Goal: Task Accomplishment & Management: Complete application form

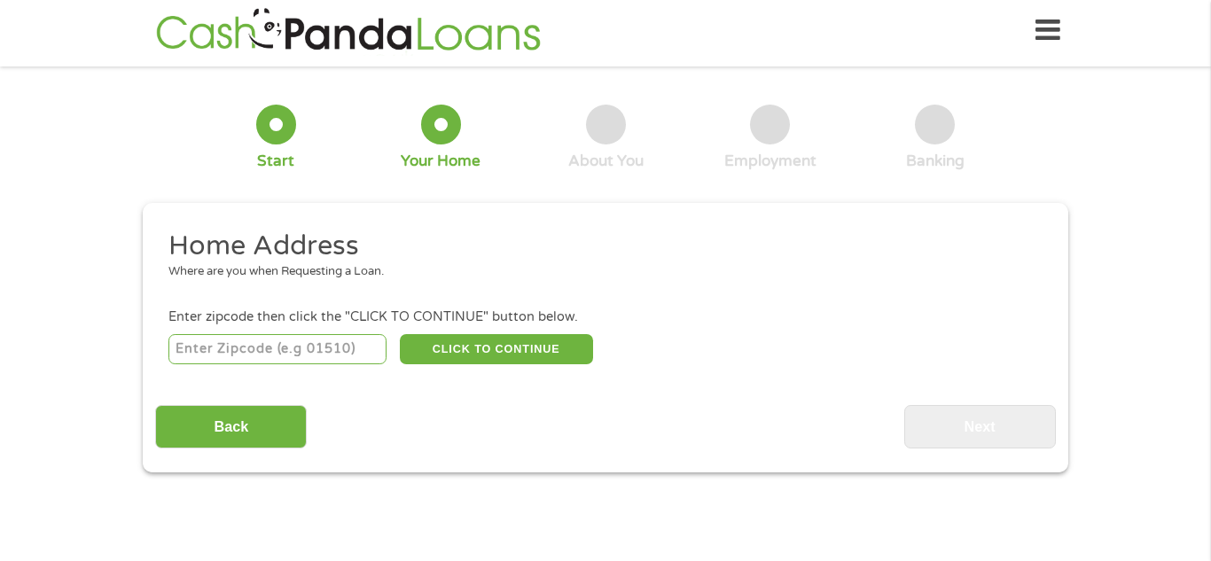
click at [256, 332] on div "CLICK TO CONTINUE Please recheck your Zipcode, it seems to be Incorrect" at bounding box center [605, 349] width 874 height 36
click at [254, 349] on input "number" at bounding box center [277, 349] width 219 height 30
type input "22191"
select select "[US_STATE]"
click at [534, 358] on button "CLICK TO CONTINUE" at bounding box center [496, 349] width 193 height 30
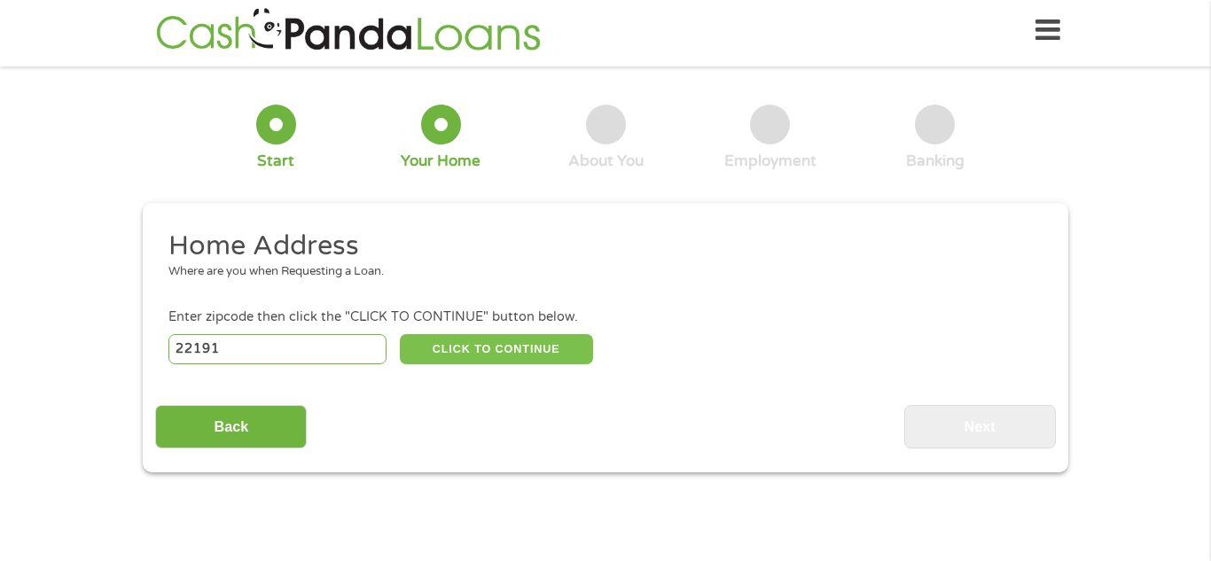
type input "22191"
type input "Woodbridge"
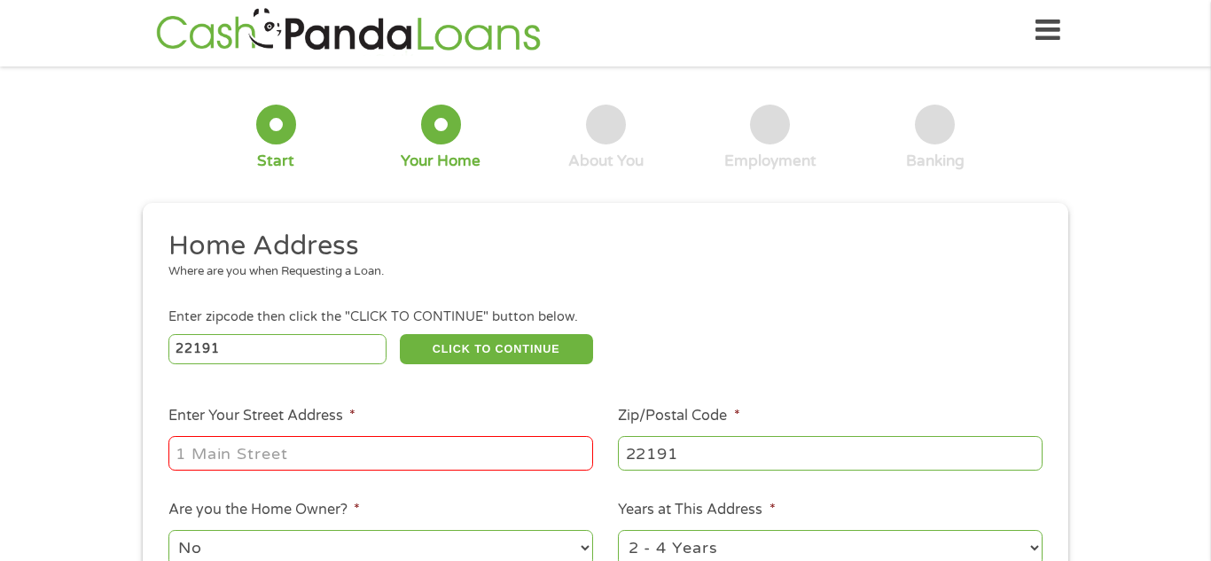
click at [482, 460] on input "Enter Your Street Address *" at bounding box center [380, 453] width 425 height 34
type input "15374 Blacksmith Terr"
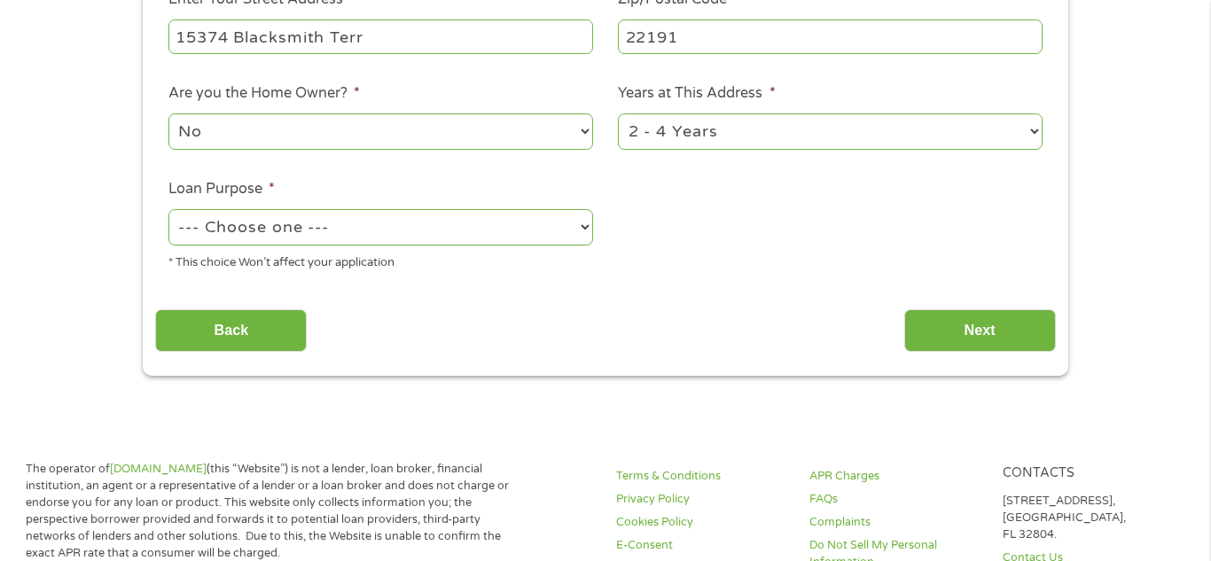
scroll to position [429, 0]
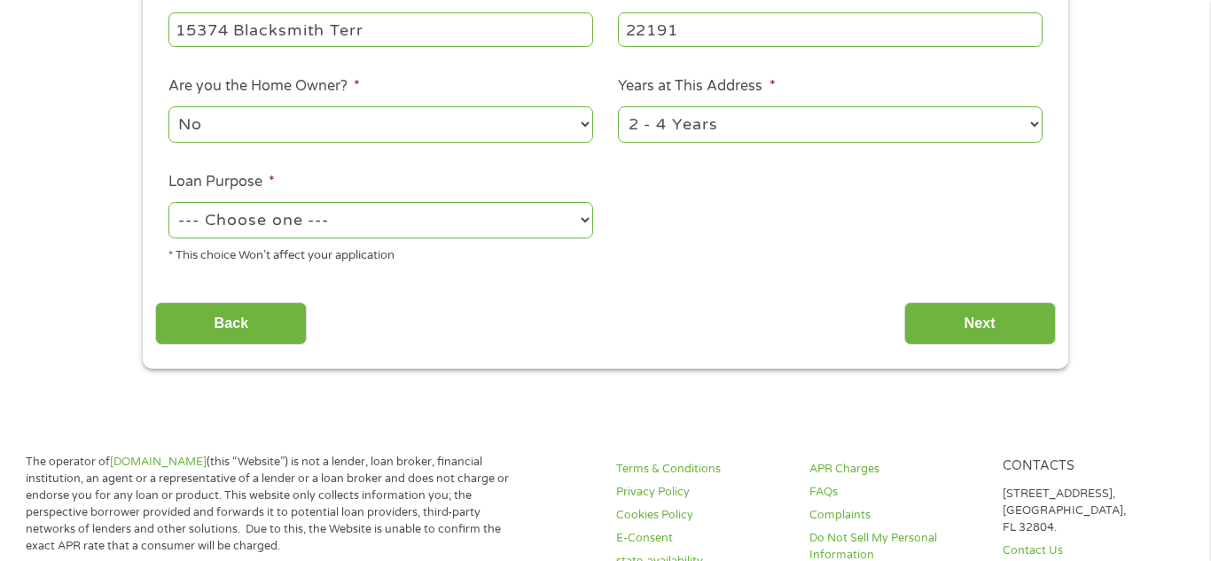
click at [422, 216] on select "--- Choose one --- Pay Bills Debt Consolidation Home Improvement Major Purchase…" at bounding box center [380, 220] width 425 height 36
select select "other"
click at [168, 204] on select "--- Choose one --- Pay Bills Debt Consolidation Home Improvement Major Purchase…" at bounding box center [380, 220] width 425 height 36
click at [1025, 330] on input "Next" at bounding box center [980, 323] width 152 height 43
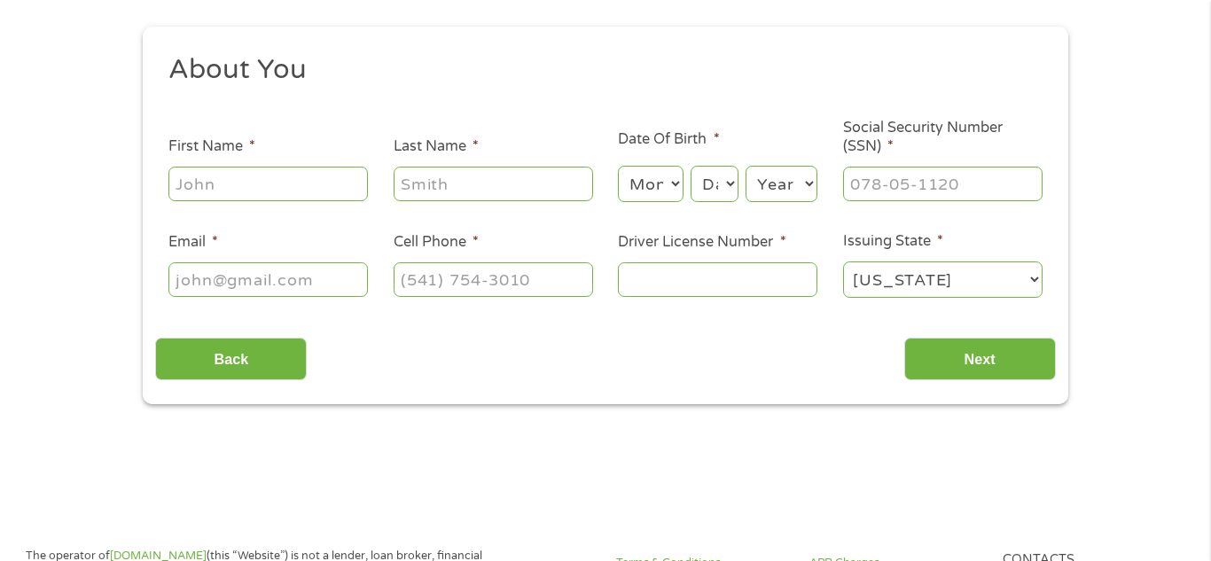
scroll to position [0, 0]
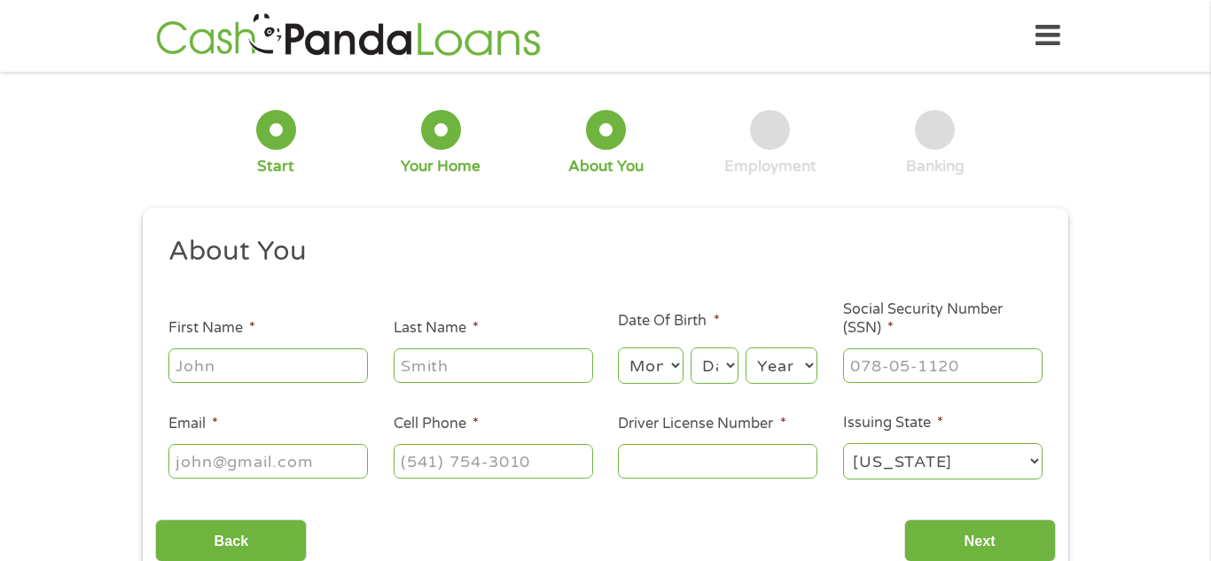
click at [306, 377] on input "First Name *" at bounding box center [268, 365] width 200 height 34
type input "[PERSON_NAME]"
type input "[EMAIL_ADDRESS][DOMAIN_NAME]"
select select "[US_STATE]"
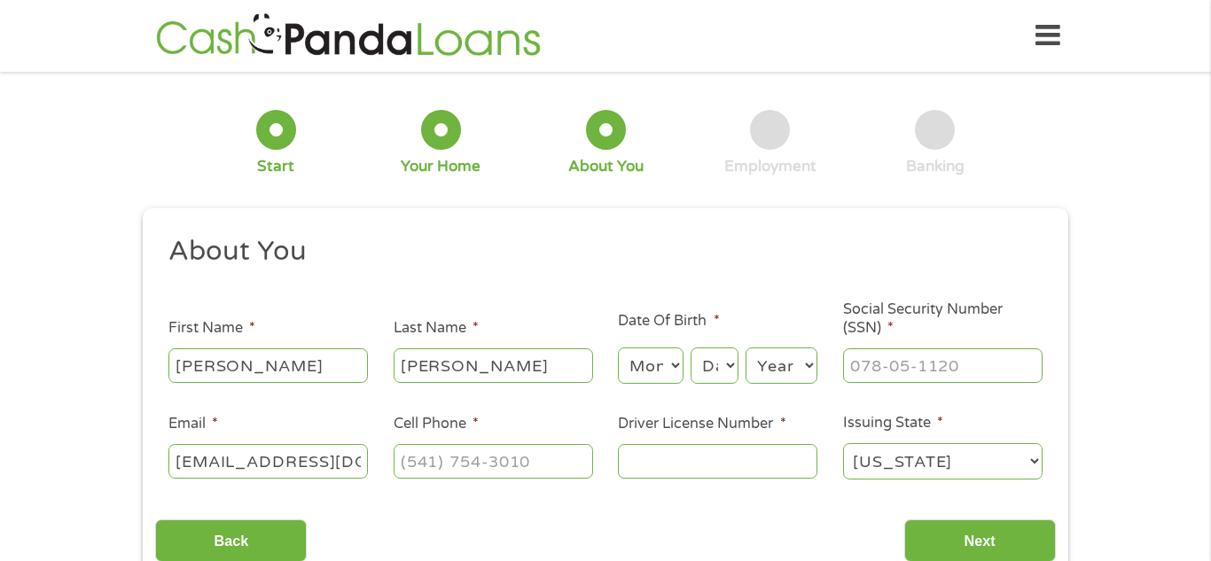
click at [483, 463] on input "Cell Phone *" at bounding box center [494, 461] width 200 height 34
type input "[PHONE_NUMBER]"
click at [762, 458] on input "Driver License Number *" at bounding box center [718, 461] width 200 height 34
type input "2412410"
click at [667, 368] on select "Month 1 2 3 4 5 6 7 8 9 10 11 12" at bounding box center [650, 366] width 65 height 36
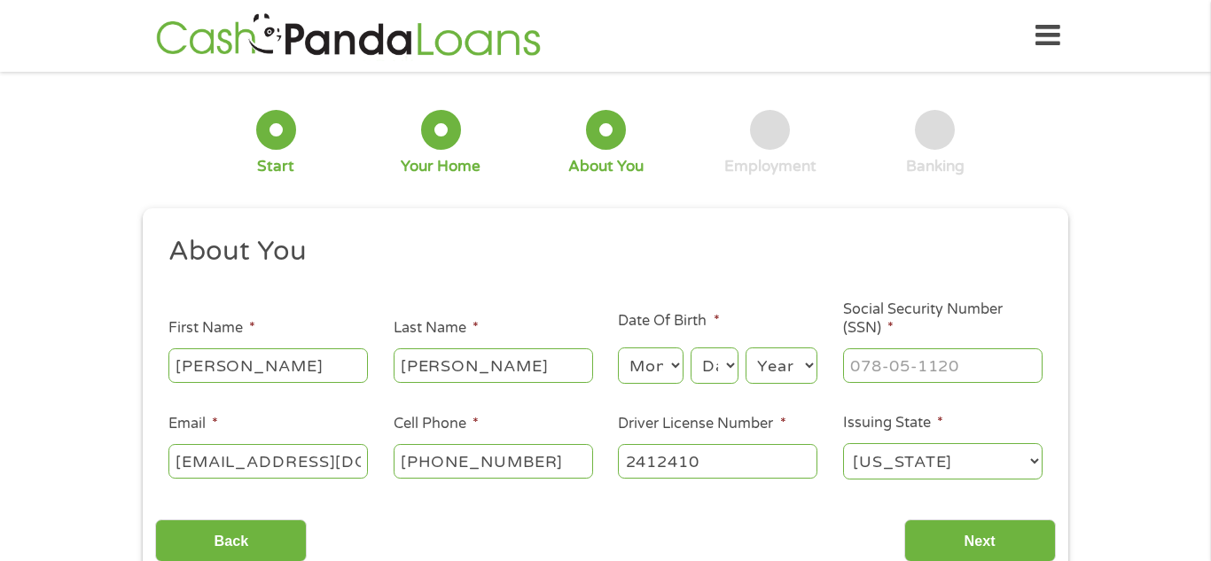
select select "6"
click at [618, 348] on select "Month 1 2 3 4 5 6 7 8 9 10 11 12" at bounding box center [650, 366] width 65 height 36
click at [660, 168] on div "3 About You" at bounding box center [605, 143] width 165 height 67
click at [713, 369] on select "Day 1 2 3 4 5 6 7 8 9 10 11 12 13 14 15 16 17 18 19 20 21 22 23 24 25 26 27 28 …" at bounding box center [715, 366] width 48 height 36
select select "21"
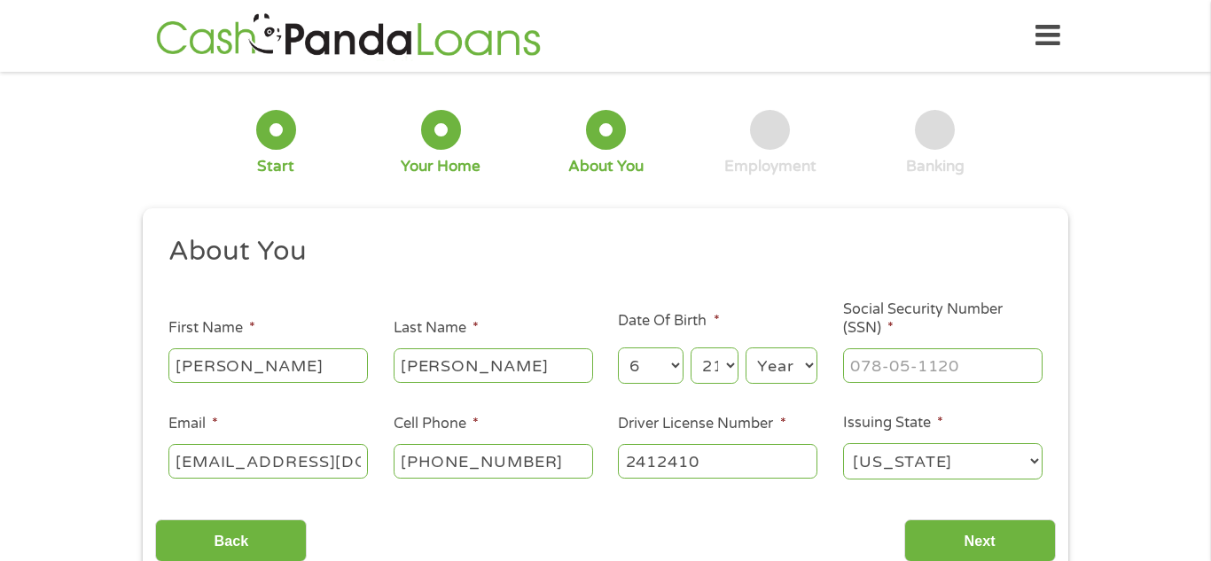
click at [691, 348] on select "Day 1 2 3 4 5 6 7 8 9 10 11 12 13 14 15 16 17 18 19 20 21 22 23 24 25 26 27 28 …" at bounding box center [715, 366] width 48 height 36
click at [768, 371] on select "Year [DATE] 2006 2005 2004 2003 2002 2001 2000 1999 1998 1997 1996 1995 1994 19…" at bounding box center [782, 366] width 72 height 36
select select "1976"
click at [746, 348] on select "Year [DATE] 2006 2005 2004 2003 2002 2001 2000 1999 1998 1997 1996 1995 1994 19…" at bounding box center [782, 366] width 72 height 36
click at [880, 378] on input "Social Security Number (SSN) *" at bounding box center [943, 365] width 200 height 34
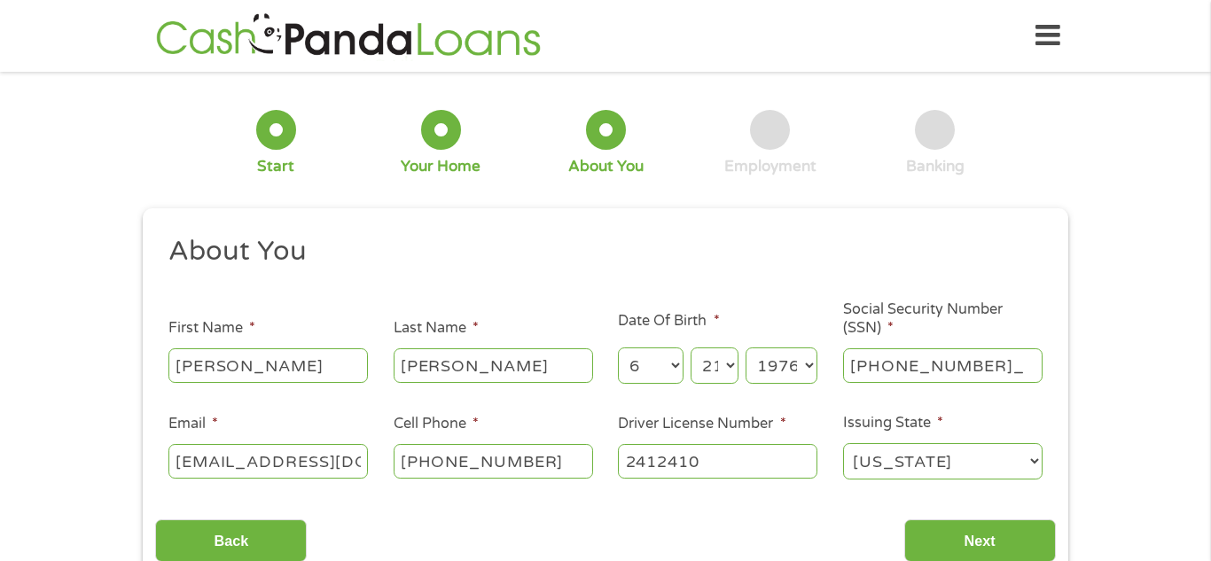
type input "577-98-7690"
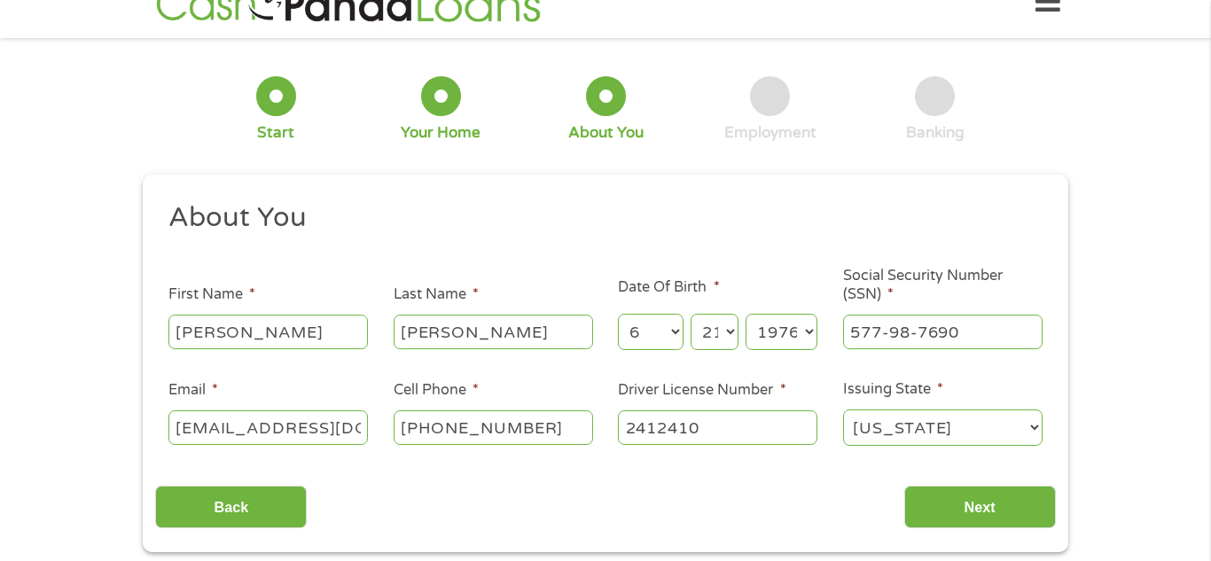
scroll to position [73, 0]
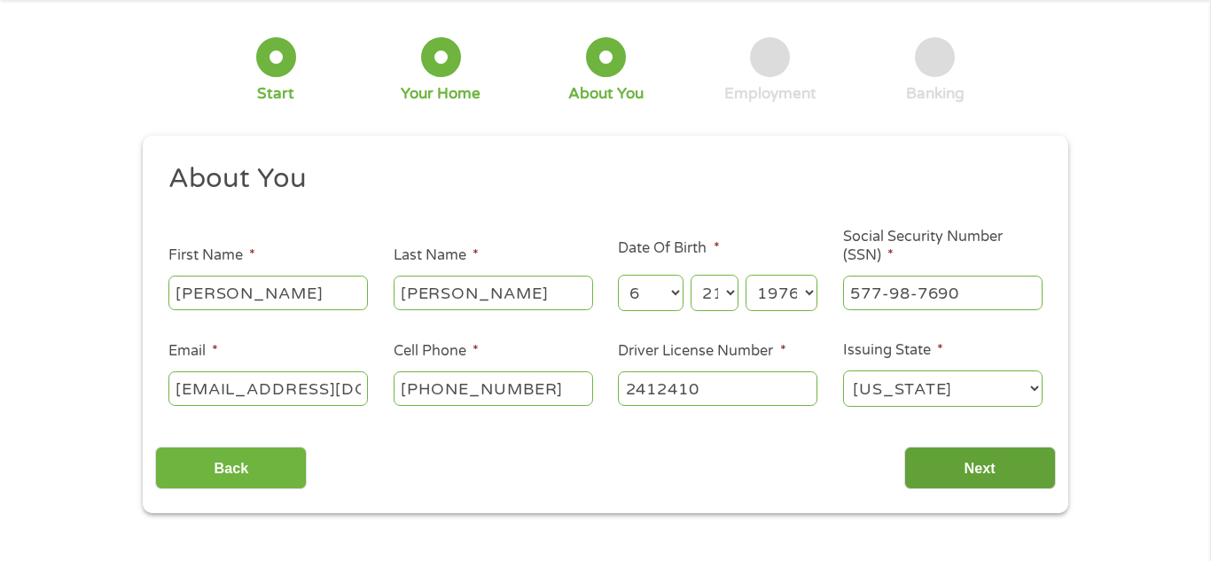
click at [1039, 480] on input "Next" at bounding box center [980, 468] width 152 height 43
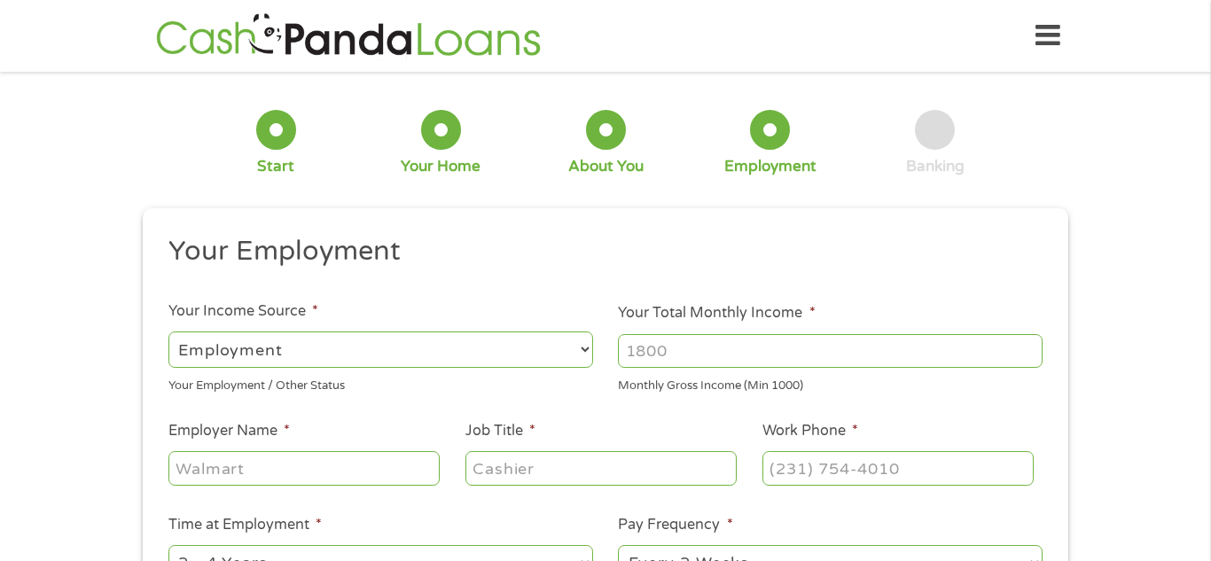
scroll to position [0, 0]
click at [1033, 348] on input "1000" at bounding box center [830, 351] width 425 height 34
click at [1033, 348] on input "1001" at bounding box center [830, 351] width 425 height 34
click at [1033, 348] on input "1002" at bounding box center [830, 351] width 425 height 34
click at [1033, 348] on input "1003" at bounding box center [830, 351] width 425 height 34
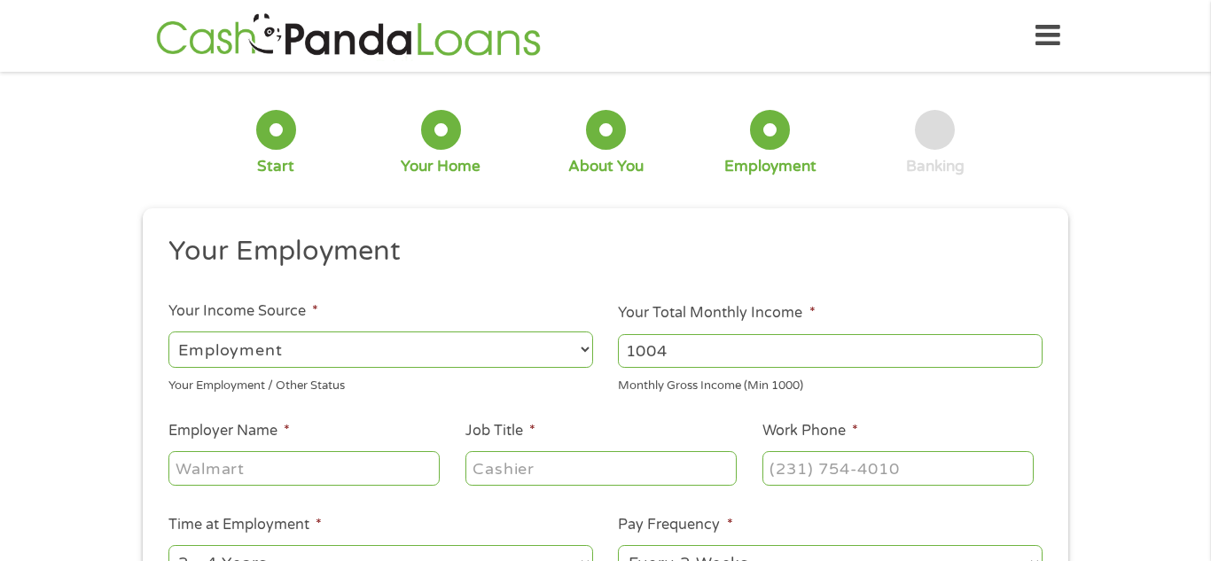
click at [1033, 348] on input "1004" at bounding box center [830, 351] width 425 height 34
click at [968, 358] on input "1004" at bounding box center [830, 351] width 425 height 34
type input "1"
type input "4000"
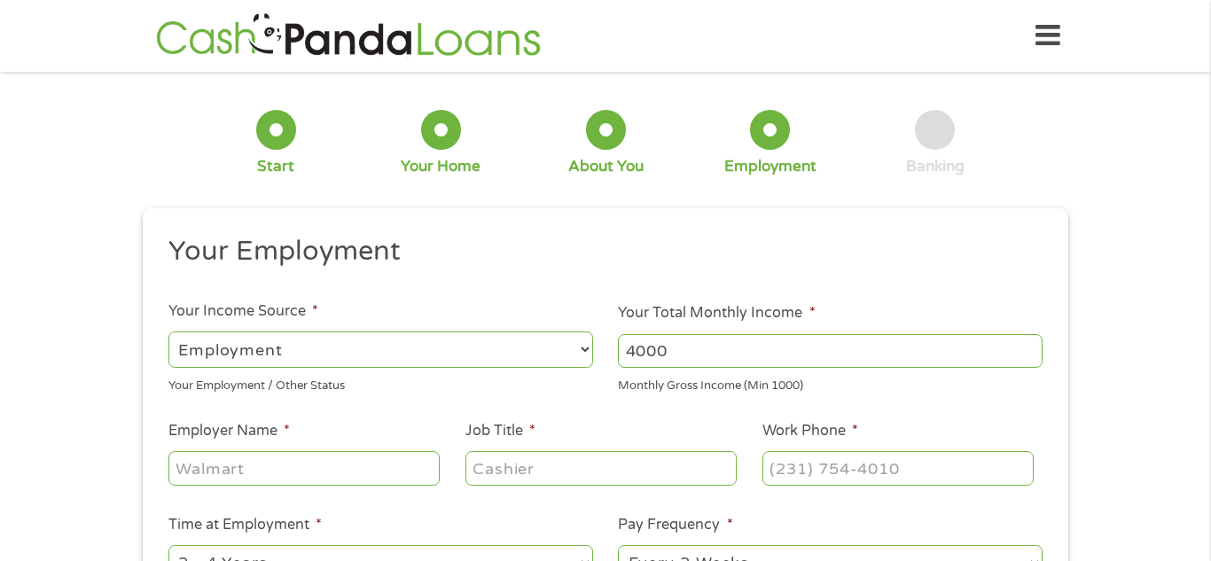
click at [344, 456] on input "Employer Name *" at bounding box center [303, 468] width 271 height 34
type input "Hilton"
click at [537, 465] on input "Job Title *" at bounding box center [601, 468] width 271 height 34
type input "Banquets"
click at [787, 472] on input "Work Phone *" at bounding box center [898, 468] width 271 height 34
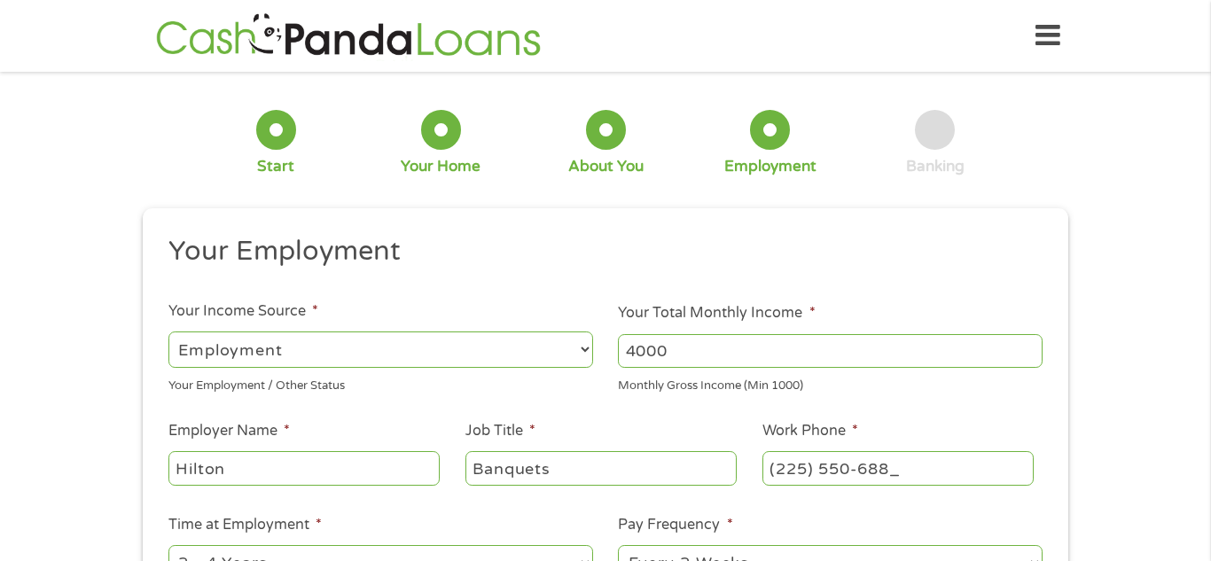
type input "[PHONE_NUMBER]"
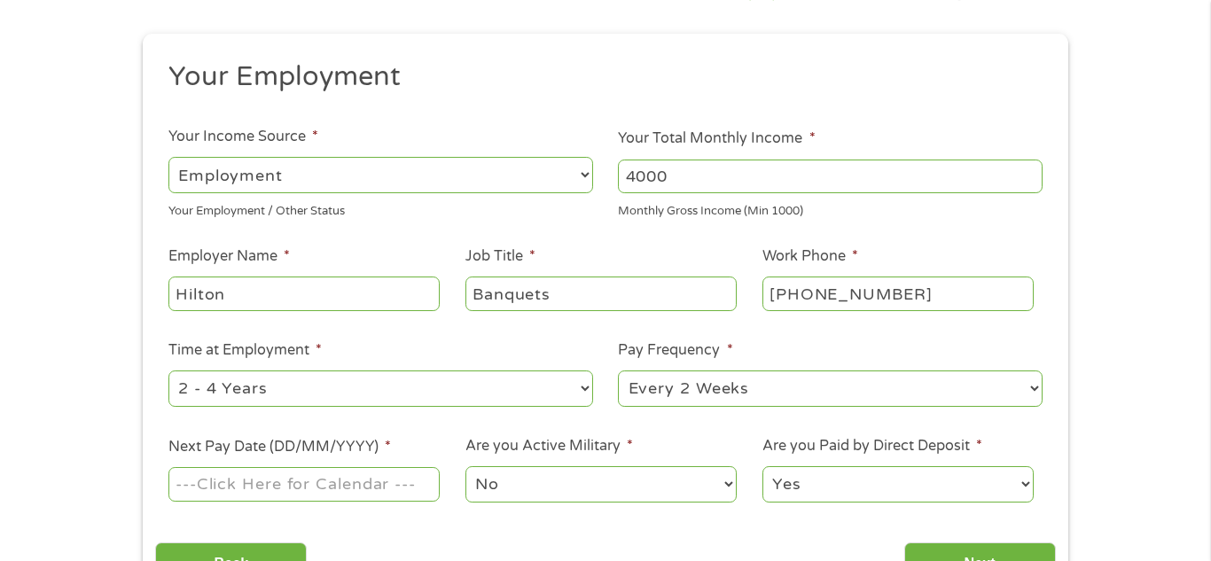
scroll to position [207, 0]
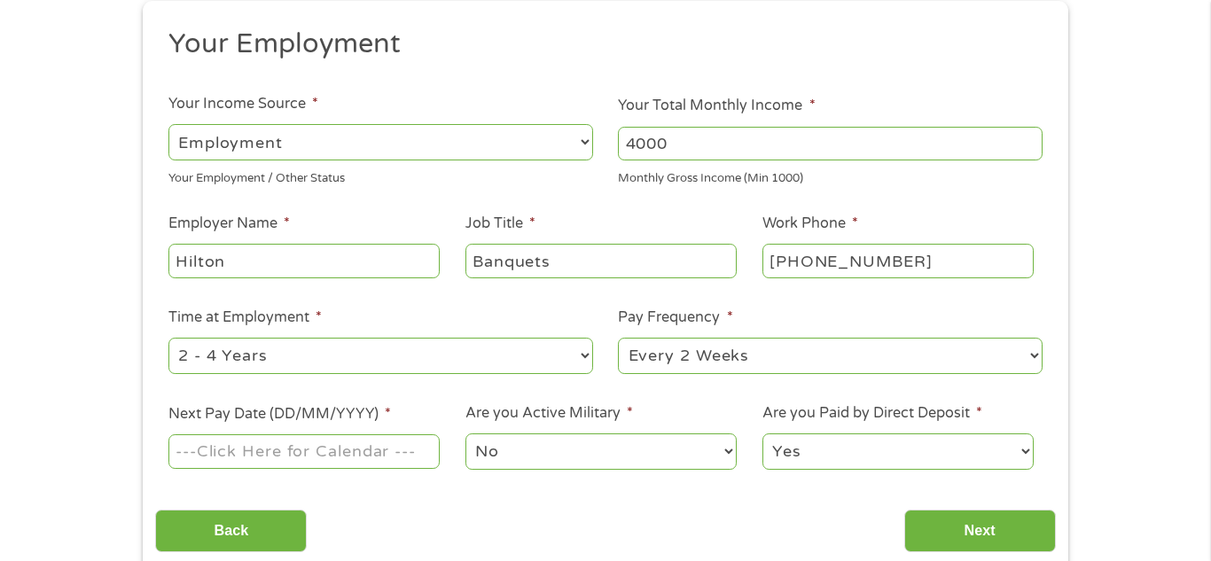
click at [331, 454] on input "Next Pay Date (DD/MM/YYYY) *" at bounding box center [303, 452] width 271 height 34
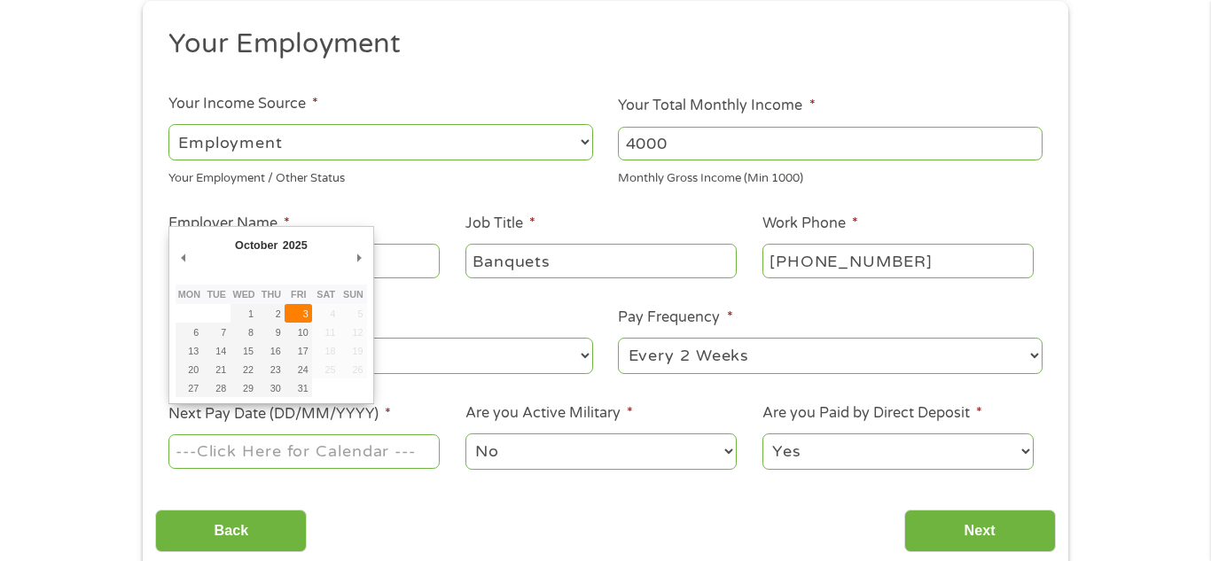
type input "[DATE]"
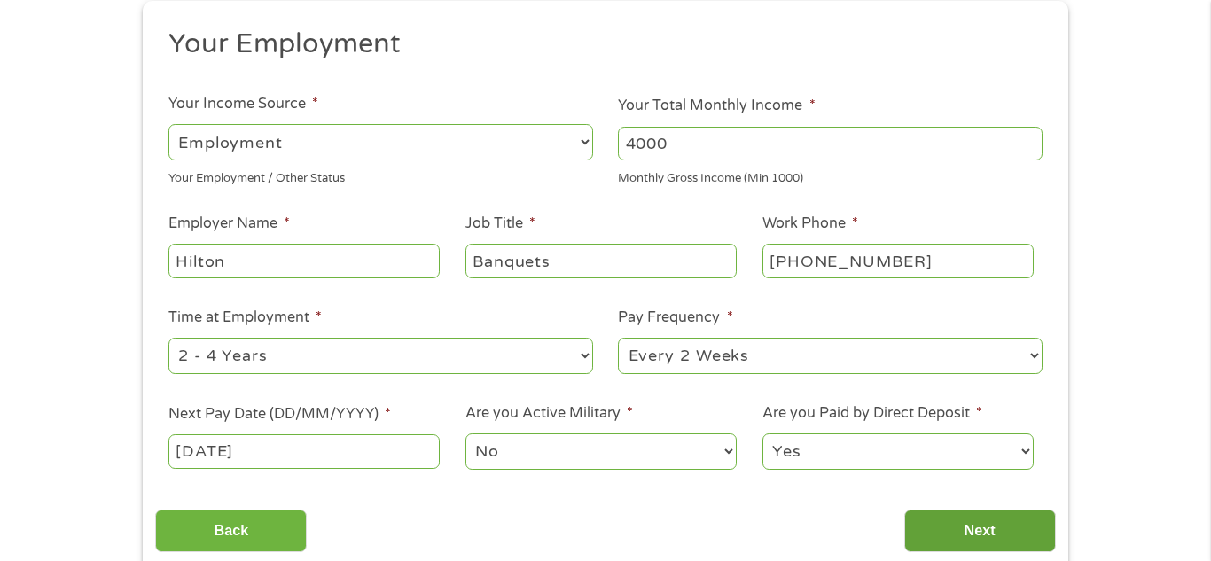
click at [943, 525] on input "Next" at bounding box center [980, 531] width 152 height 43
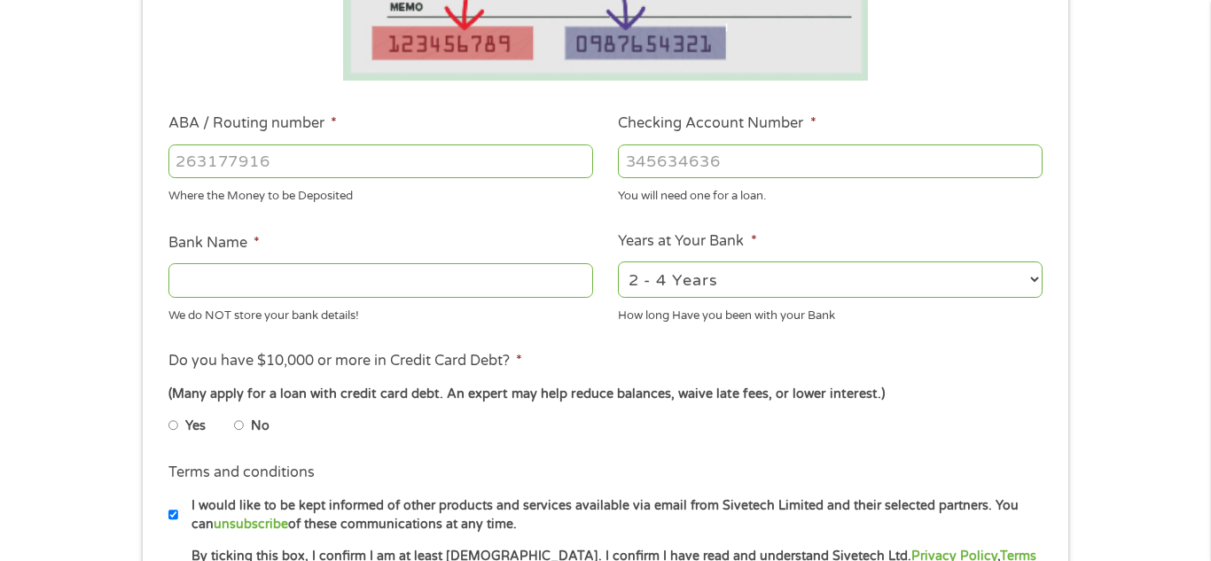
scroll to position [463, 0]
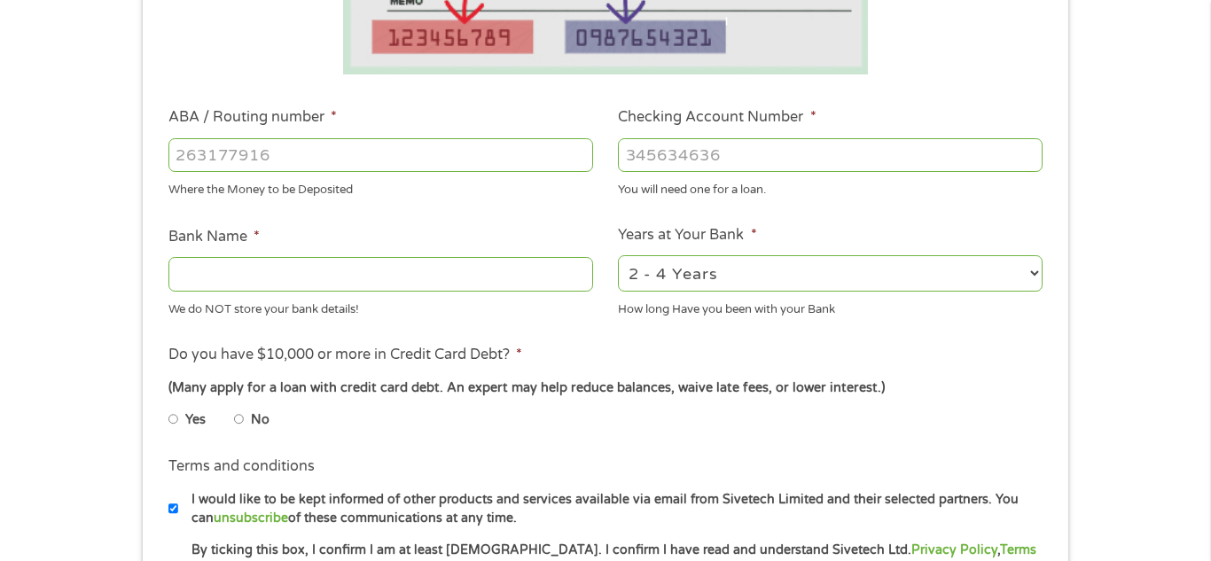
click at [331, 143] on input "ABA / Routing number *" at bounding box center [380, 155] width 425 height 34
type input "256074974"
type input "NAVY FEDERAL CREDIT UNION"
type input "256074974"
click at [705, 152] on input "Checking Account Number *" at bounding box center [830, 155] width 425 height 34
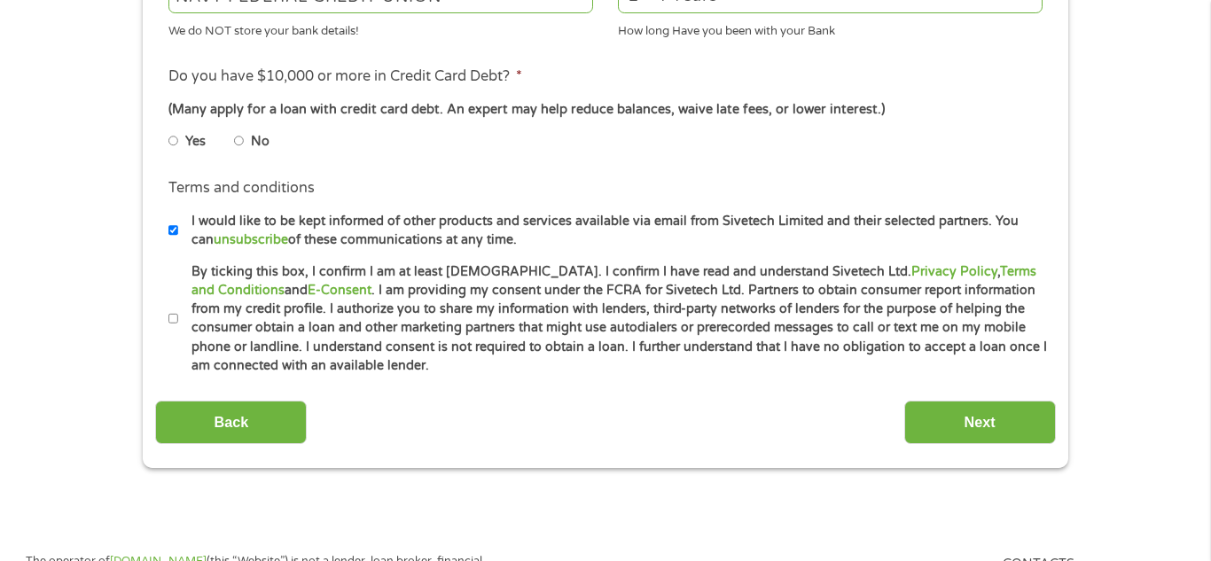
scroll to position [758, 0]
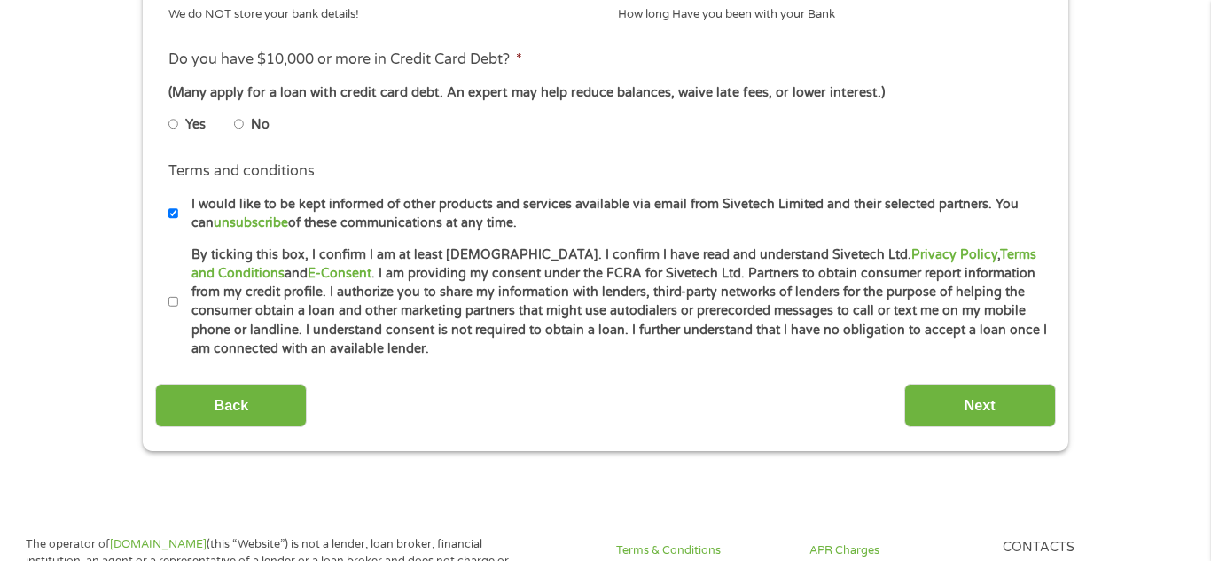
type input "7199842951"
click at [262, 116] on label "No" at bounding box center [260, 125] width 19 height 20
click at [245, 116] on input "No" at bounding box center [239, 124] width 11 height 28
radio input "true"
click at [179, 301] on label "By ticking this box, I confirm I am at least [DEMOGRAPHIC_DATA]. I confirm I ha…" at bounding box center [613, 303] width 870 height 114
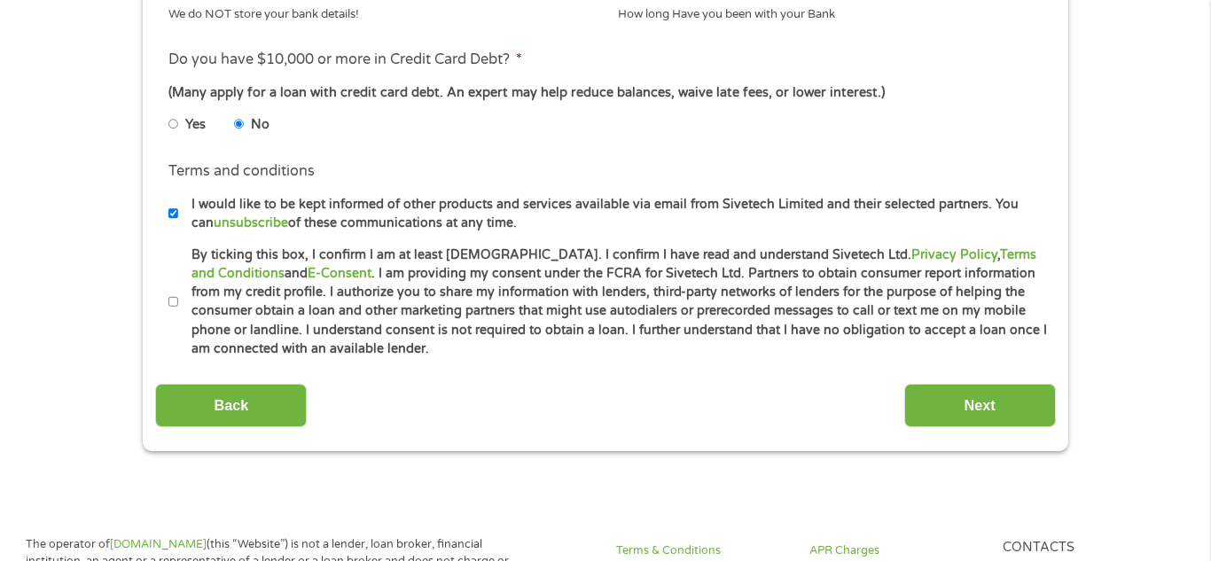
click at [179, 301] on input "By ticking this box, I confirm I am at least [DEMOGRAPHIC_DATA]. I confirm I ha…" at bounding box center [173, 302] width 11 height 28
checkbox input "true"
click at [1007, 392] on input "Next" at bounding box center [980, 405] width 152 height 43
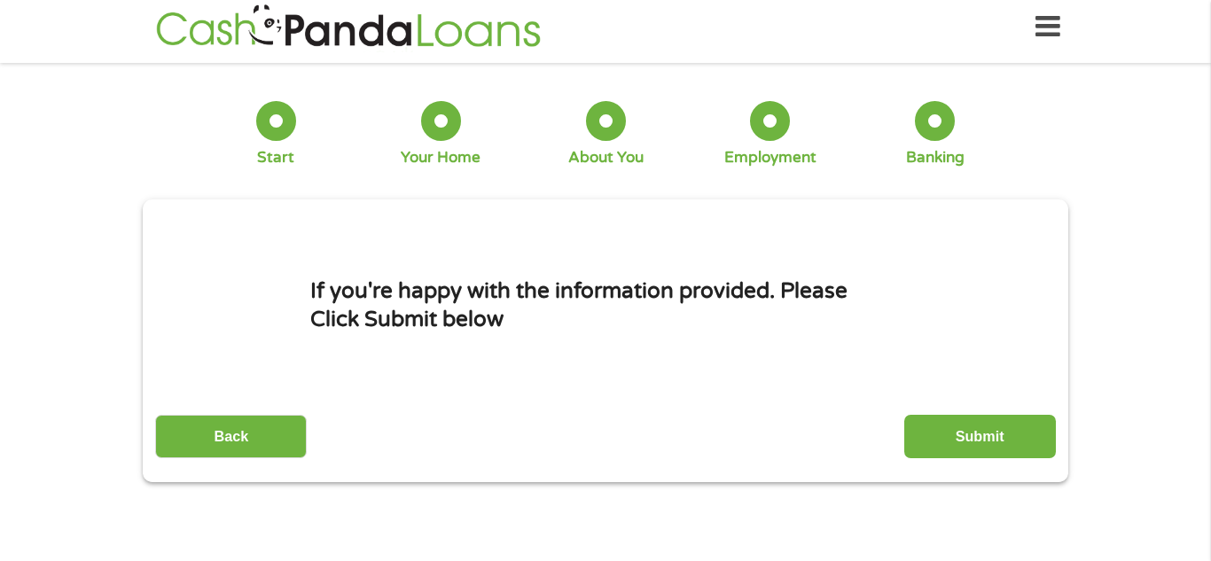
scroll to position [0, 0]
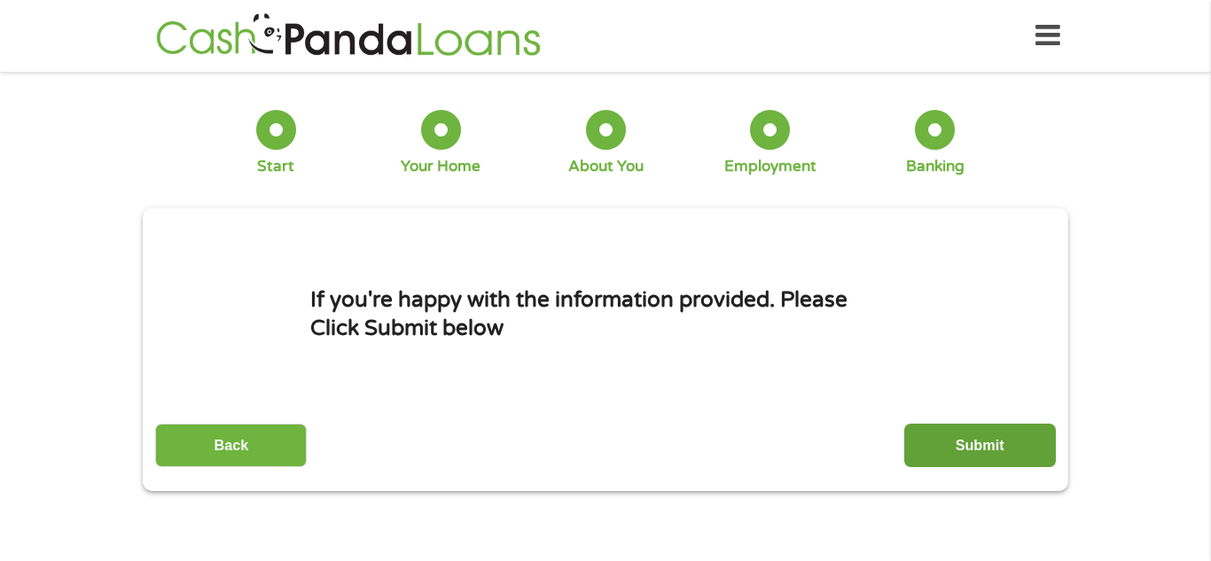
click at [1005, 438] on input "Submit" at bounding box center [980, 445] width 152 height 43
